Goal: Task Accomplishment & Management: Manage account settings

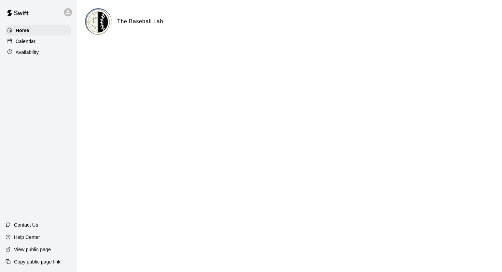
click at [31, 40] on p "Calendar" at bounding box center [26, 41] width 20 height 7
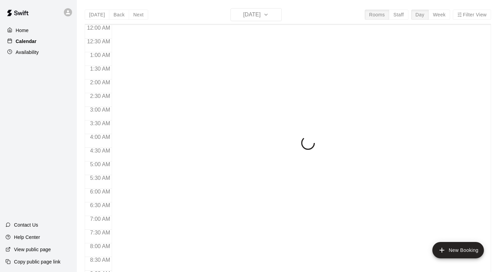
scroll to position [401, 0]
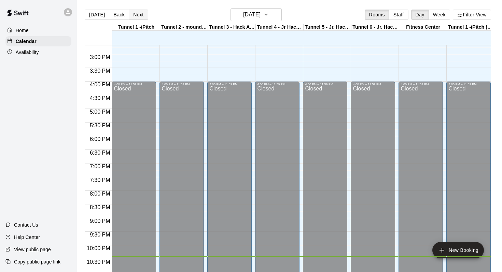
click at [139, 17] on button "Next" at bounding box center [138, 15] width 19 height 10
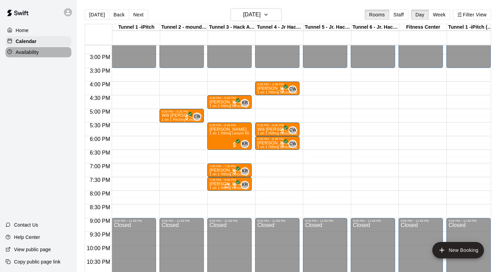
click at [42, 52] on div "Availability" at bounding box center [38, 52] width 66 height 10
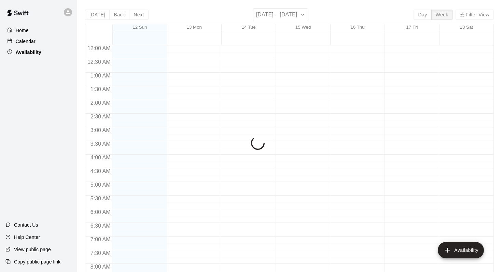
scroll to position [422, 0]
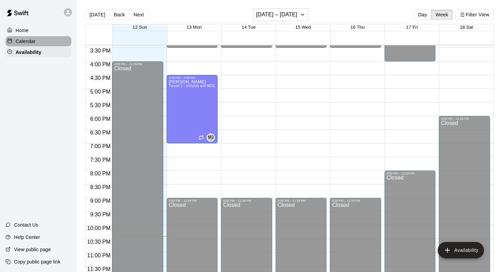
click at [47, 42] on div "Calendar" at bounding box center [38, 41] width 66 height 10
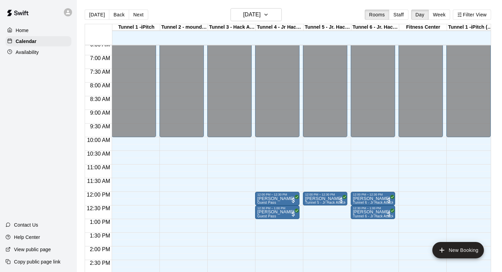
scroll to position [180, 0]
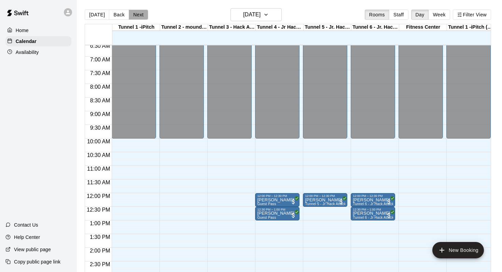
click at [140, 15] on button "Next" at bounding box center [138, 15] width 19 height 10
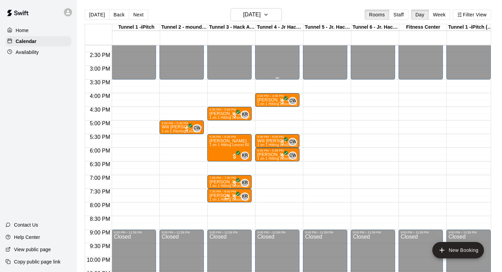
scroll to position [387, 0]
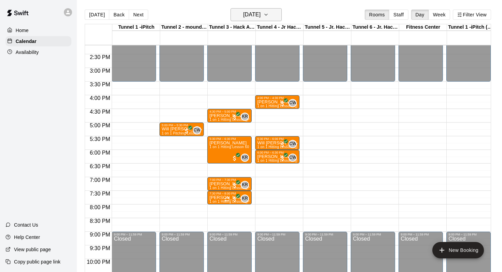
click at [261, 17] on h6 "[DATE]" at bounding box center [251, 15] width 17 height 10
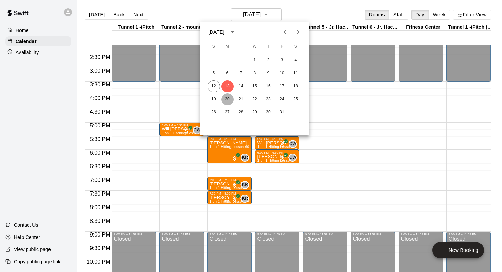
click at [230, 97] on button "20" at bounding box center [227, 99] width 12 height 12
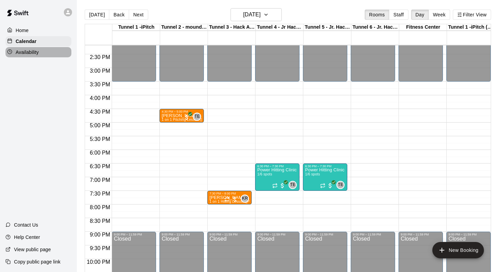
click at [51, 52] on div "Availability" at bounding box center [38, 52] width 66 height 10
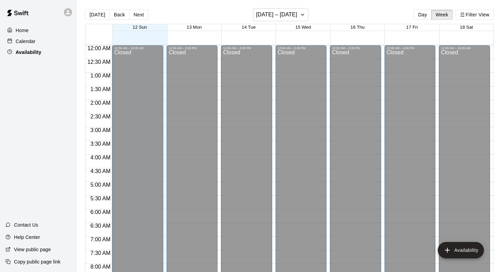
scroll to position [422, 0]
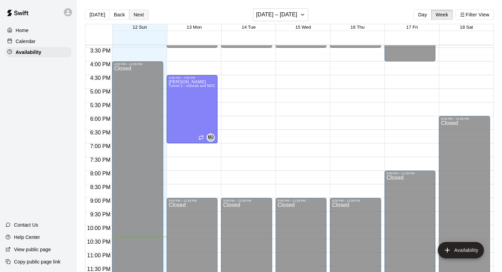
click at [140, 15] on button "Next" at bounding box center [138, 15] width 19 height 10
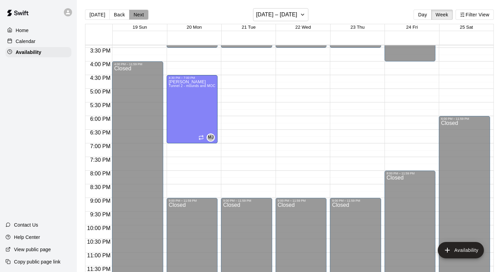
click at [140, 15] on button "Next" at bounding box center [138, 15] width 19 height 10
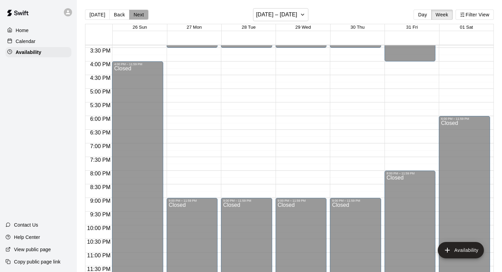
click at [139, 13] on button "Next" at bounding box center [138, 15] width 19 height 10
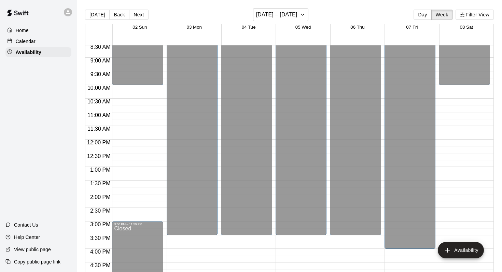
scroll to position [232, 0]
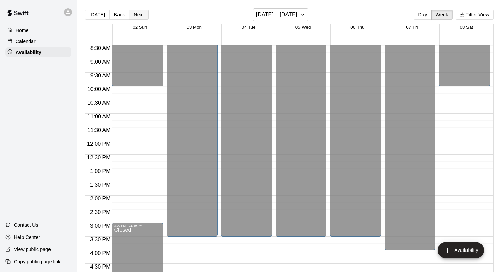
click at [139, 17] on button "Next" at bounding box center [138, 15] width 19 height 10
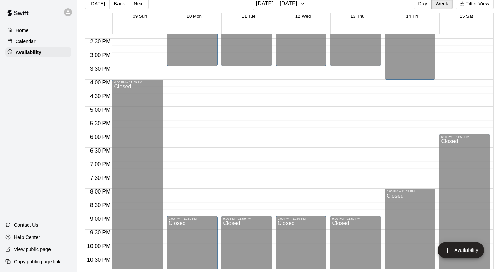
scroll to position [390, 0]
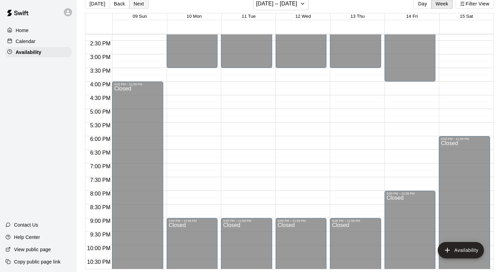
click at [135, 5] on button "Next" at bounding box center [138, 4] width 19 height 10
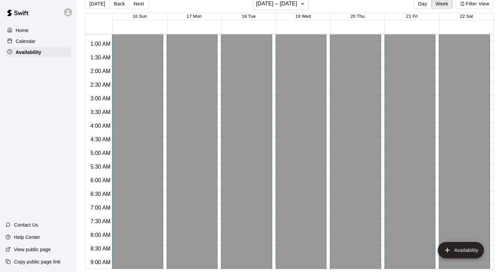
scroll to position [0, 0]
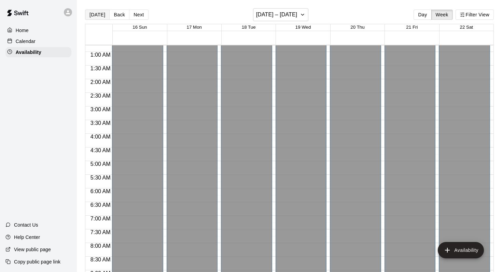
click at [95, 17] on button "[DATE]" at bounding box center [97, 15] width 25 height 10
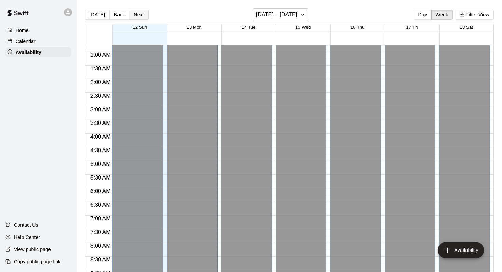
click at [138, 15] on button "Next" at bounding box center [138, 15] width 19 height 10
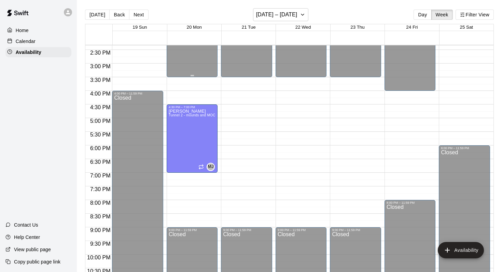
scroll to position [393, 0]
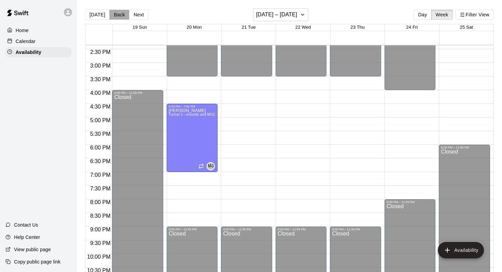
click at [116, 16] on button "Back" at bounding box center [119, 15] width 20 height 10
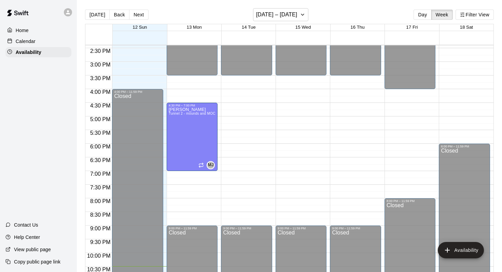
scroll to position [396, 0]
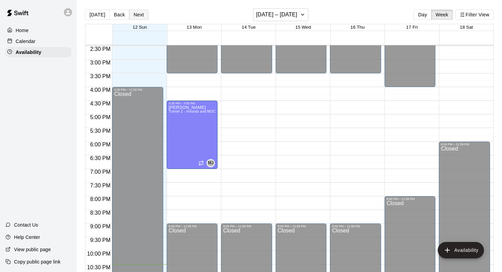
click at [139, 11] on button "Next" at bounding box center [138, 15] width 19 height 10
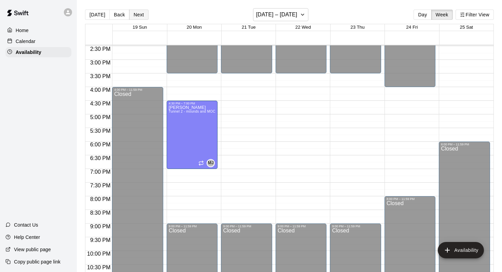
click at [138, 12] on button "Next" at bounding box center [138, 15] width 19 height 10
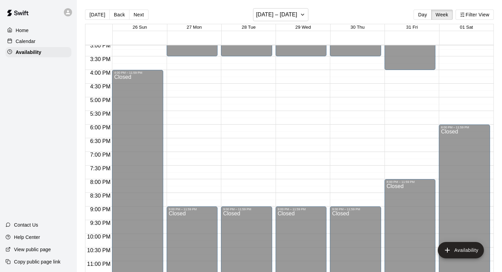
scroll to position [412, 0]
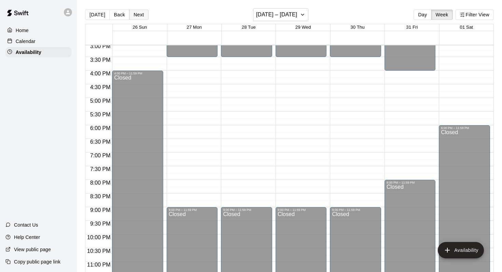
click at [136, 16] on button "Next" at bounding box center [138, 15] width 19 height 10
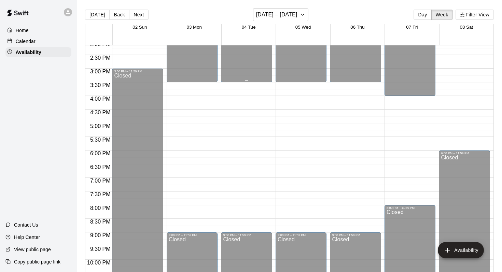
scroll to position [399, 0]
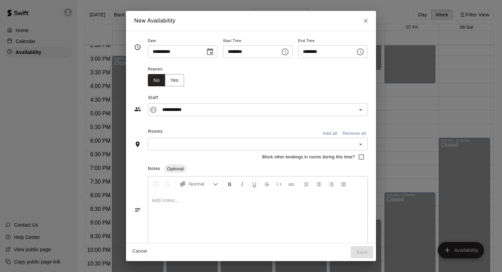
click at [364, 53] on icon "Choose time, selected time is 5:30 PM" at bounding box center [360, 52] width 8 height 8
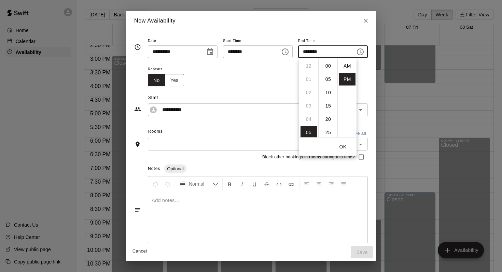
scroll to position [12, 0]
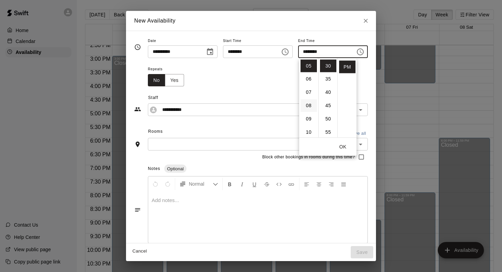
click at [306, 108] on li "08" at bounding box center [309, 106] width 16 height 13
click at [324, 70] on li "10" at bounding box center [328, 71] width 16 height 13
click at [326, 65] on li "00" at bounding box center [328, 65] width 16 height 13
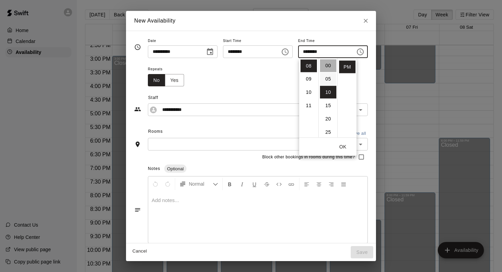
type input "********"
click at [344, 143] on button "OK" at bounding box center [343, 147] width 22 height 13
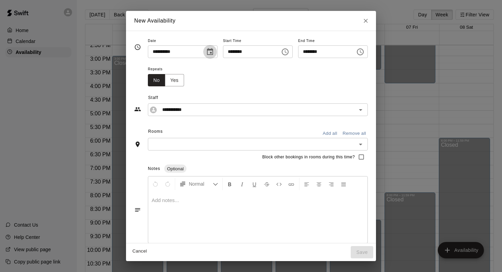
click at [209, 54] on icon "Choose date, selected date is Nov 3, 2025" at bounding box center [210, 52] width 8 height 8
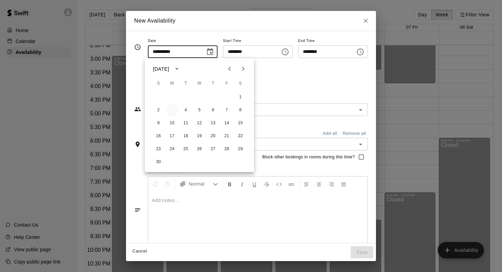
click at [173, 107] on button "3" at bounding box center [172, 110] width 12 height 12
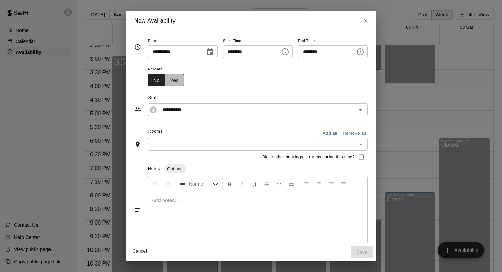
click at [171, 80] on button "Yes" at bounding box center [174, 80] width 19 height 13
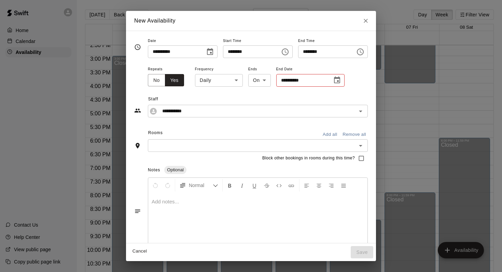
click at [226, 82] on body "Home Calendar Availability Contact Us Help Center View public page Copy public …" at bounding box center [251, 141] width 502 height 283
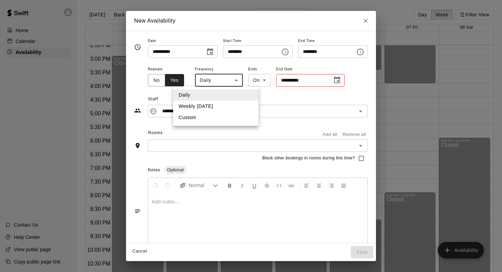
click at [205, 107] on li "Weekly [DATE]" at bounding box center [215, 106] width 85 height 11
type input "******"
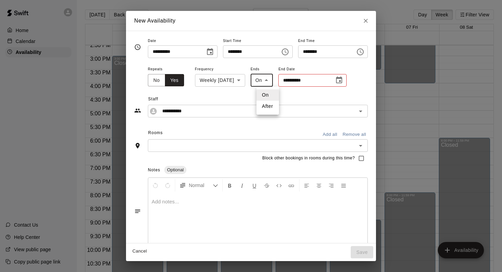
click at [273, 79] on body "Home Calendar Availability Contact Us Help Center View public page Copy public …" at bounding box center [251, 141] width 502 height 283
click at [290, 91] on div at bounding box center [251, 136] width 502 height 272
click at [342, 81] on icon "Choose date" at bounding box center [339, 80] width 6 height 7
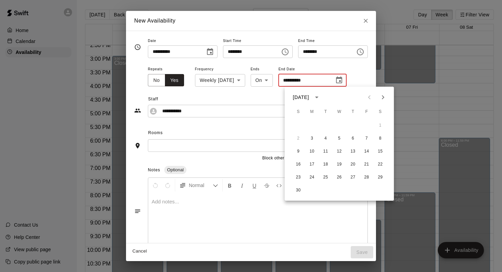
click at [382, 98] on icon "Next month" at bounding box center [383, 97] width 8 height 8
click at [310, 177] on button "29" at bounding box center [312, 177] width 12 height 12
type input "**********"
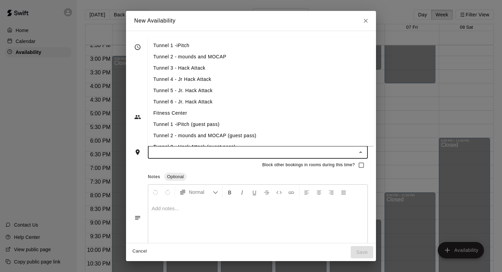
click at [263, 156] on input "text" at bounding box center [252, 152] width 205 height 9
click at [207, 59] on li "Tunnel 2 - mounds and MOCAP" at bounding box center [261, 56] width 226 height 11
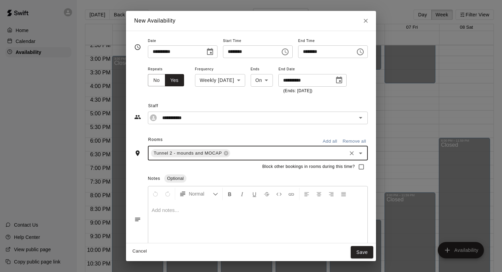
click at [249, 156] on input "text" at bounding box center [288, 153] width 114 height 9
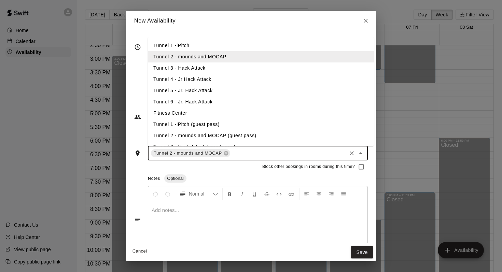
click at [189, 77] on li "Tunnel 4 - Jr Hack Attack" at bounding box center [261, 79] width 226 height 11
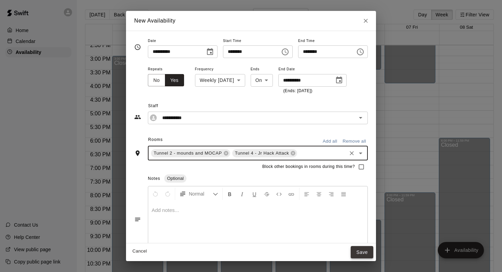
click at [366, 251] on button "Save" at bounding box center [362, 252] width 23 height 13
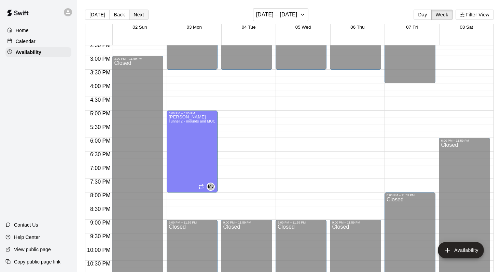
click at [141, 15] on button "Next" at bounding box center [138, 15] width 19 height 10
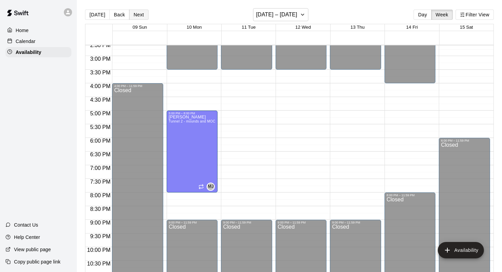
click at [141, 15] on button "Next" at bounding box center [138, 15] width 19 height 10
click at [141, 16] on button "Next" at bounding box center [138, 15] width 19 height 10
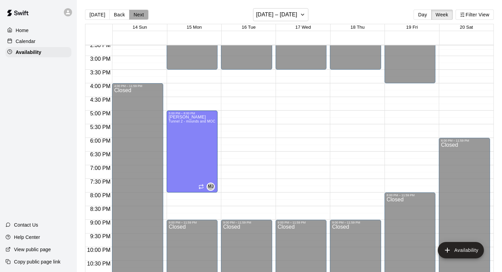
click at [141, 16] on button "Next" at bounding box center [138, 15] width 19 height 10
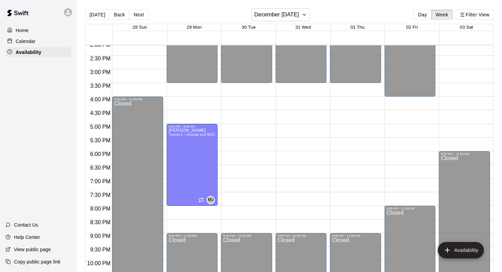
scroll to position [422, 0]
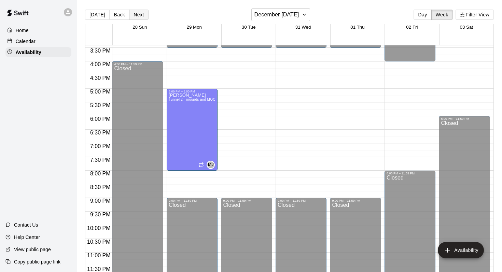
click at [133, 13] on button "Next" at bounding box center [138, 15] width 19 height 10
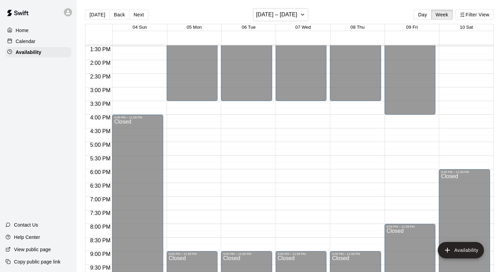
scroll to position [370, 0]
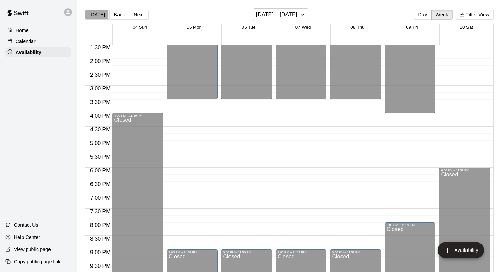
click at [95, 14] on button "[DATE]" at bounding box center [97, 15] width 25 height 10
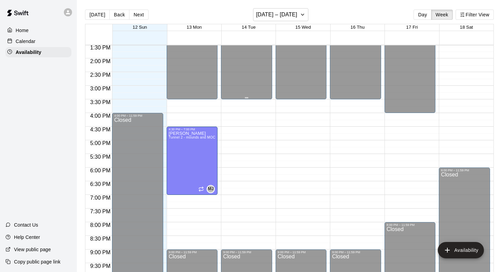
scroll to position [360, 0]
